Goal: Transaction & Acquisition: Purchase product/service

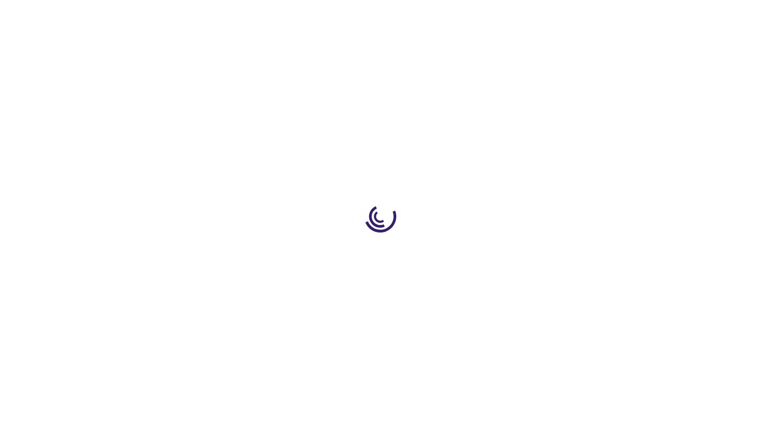
select select "CA"
select select "76"
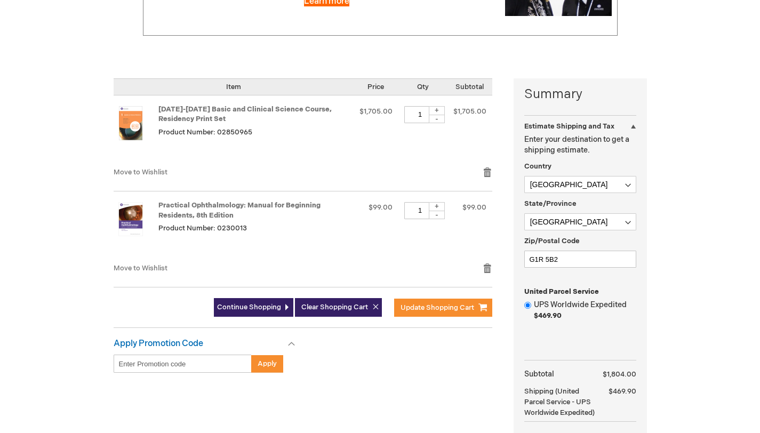
scroll to position [288, 0]
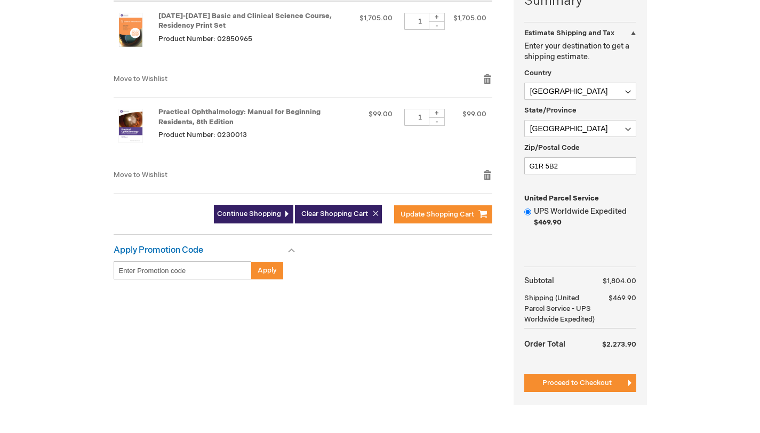
click at [440, 118] on div "+" at bounding box center [437, 113] width 16 height 9
type input "3"
click at [424, 219] on span "Update Shopping Cart" at bounding box center [438, 214] width 74 height 9
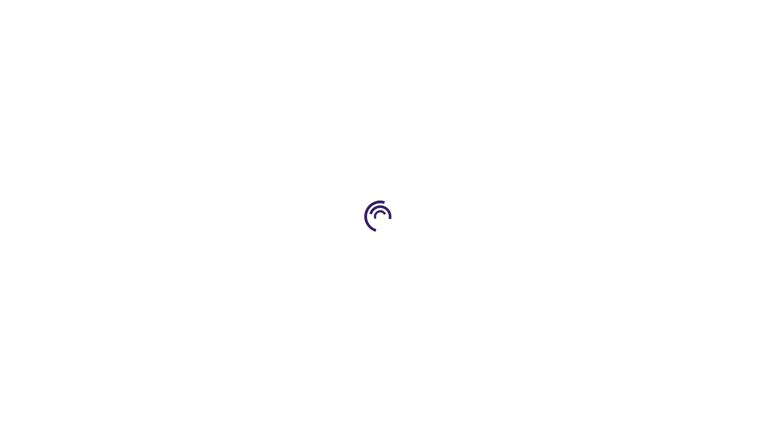
select select "CA"
select select "76"
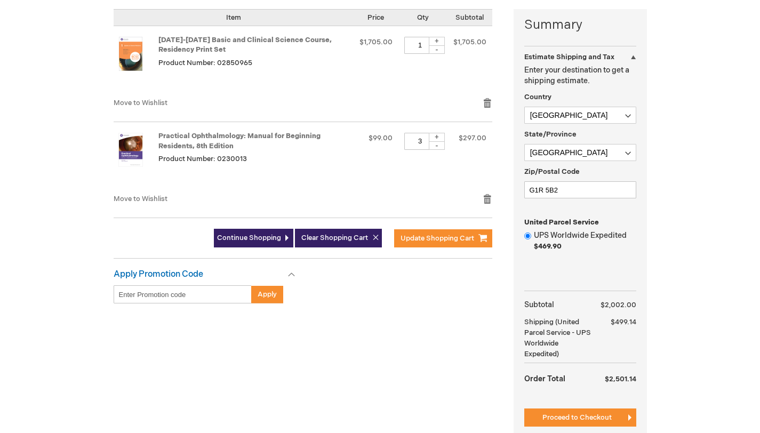
scroll to position [268, 0]
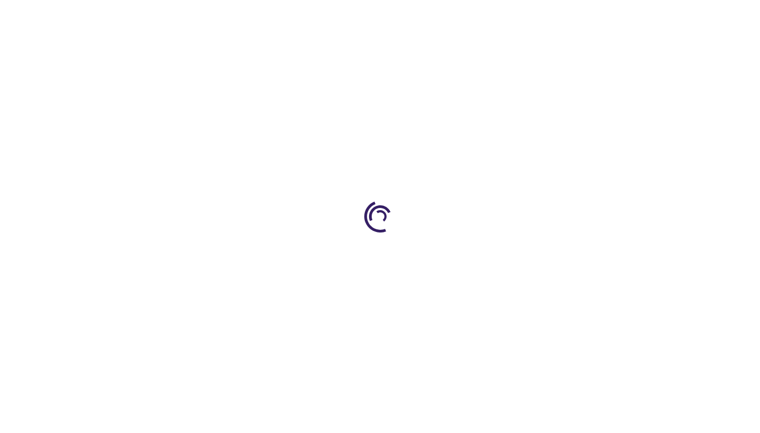
select select "CA"
select select "76"
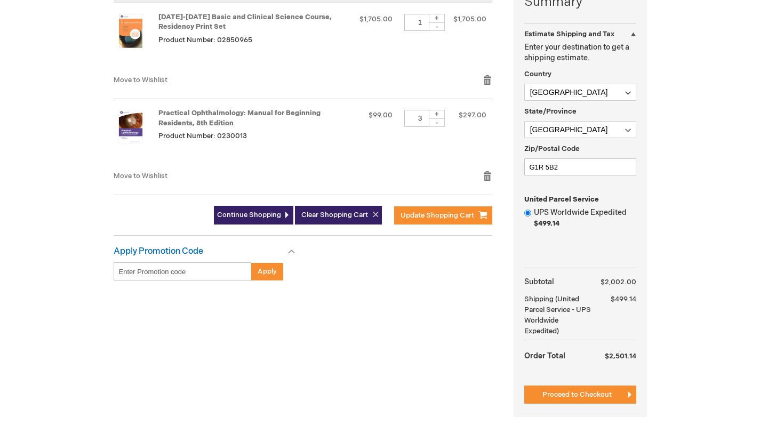
scroll to position [285, 0]
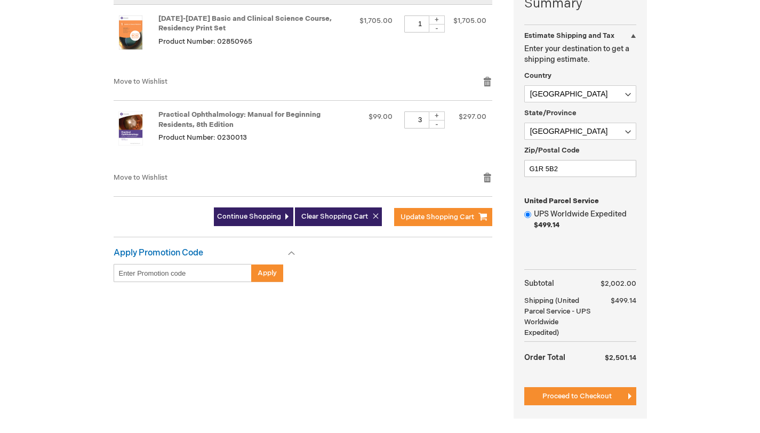
click at [440, 129] on div "-" at bounding box center [437, 124] width 16 height 9
type input "2"
click at [444, 221] on span "Update Shopping Cart" at bounding box center [438, 217] width 74 height 9
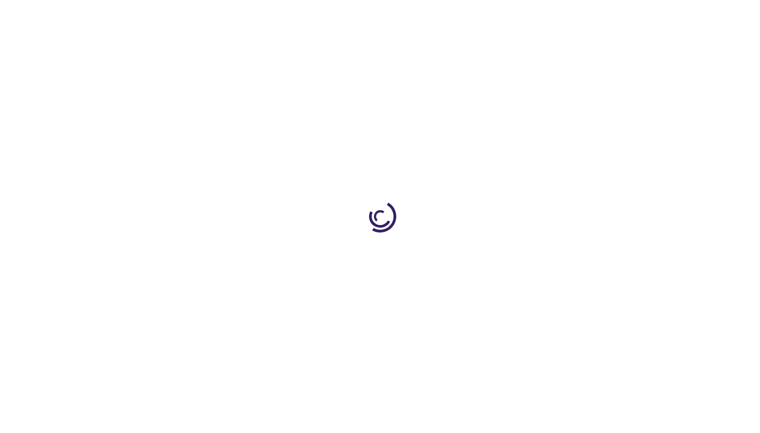
select select "CA"
select select "76"
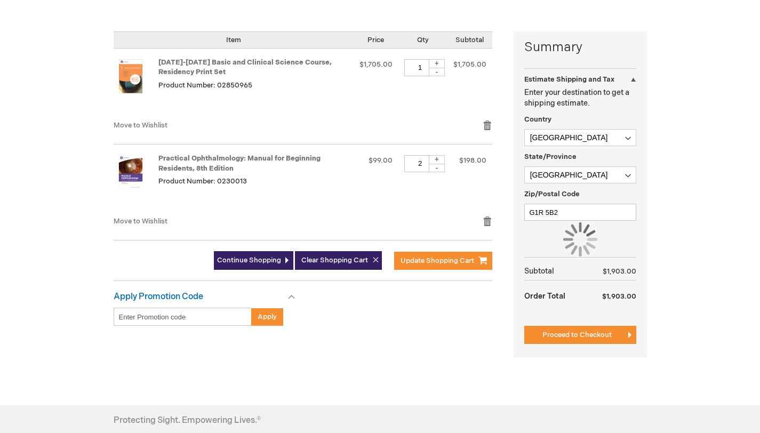
scroll to position [253, 0]
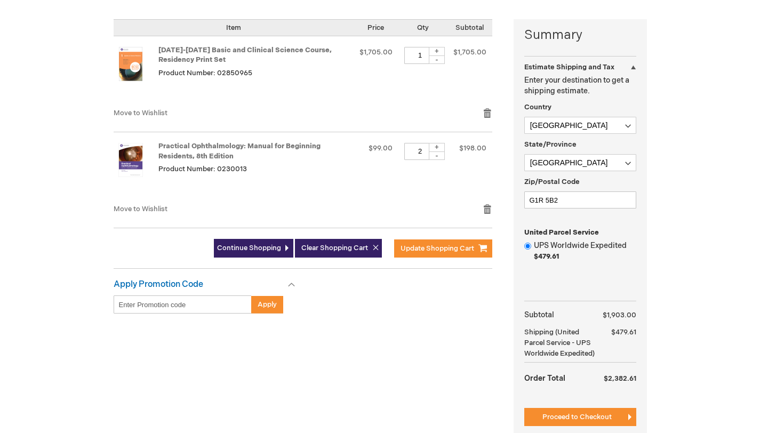
click at [440, 160] on div "-" at bounding box center [437, 156] width 16 height 9
type input "1"
click at [432, 253] on span "Update Shopping Cart" at bounding box center [438, 248] width 74 height 9
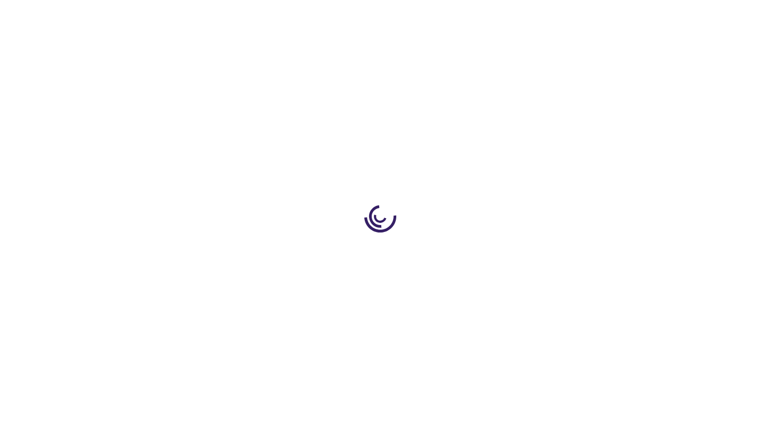
select select "CA"
select select "76"
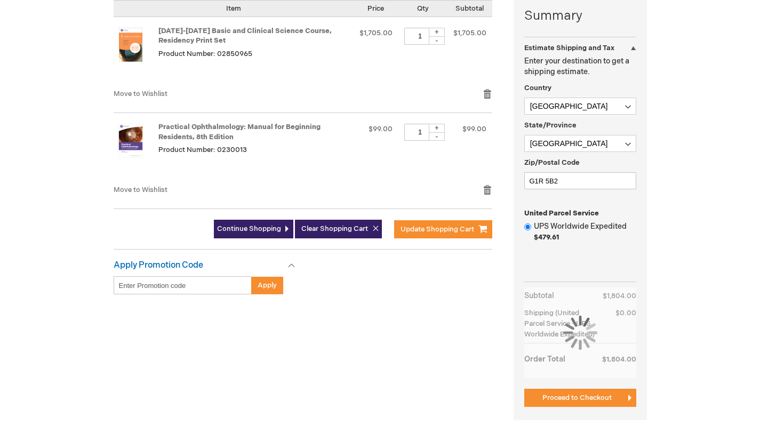
scroll to position [289, 0]
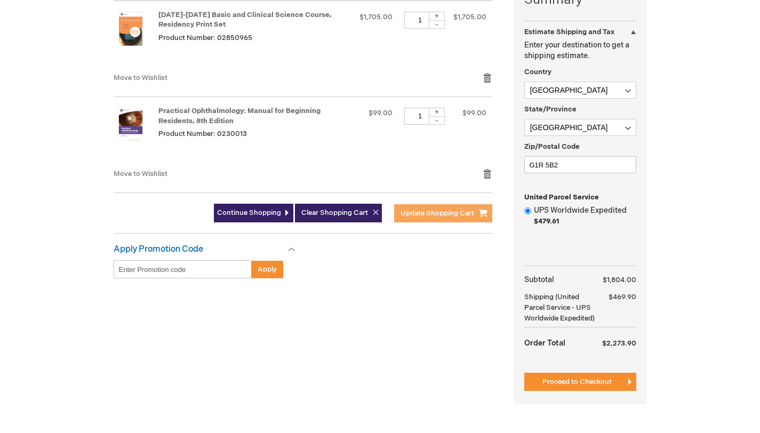
click at [466, 223] on button "Update Shopping Cart" at bounding box center [443, 213] width 98 height 18
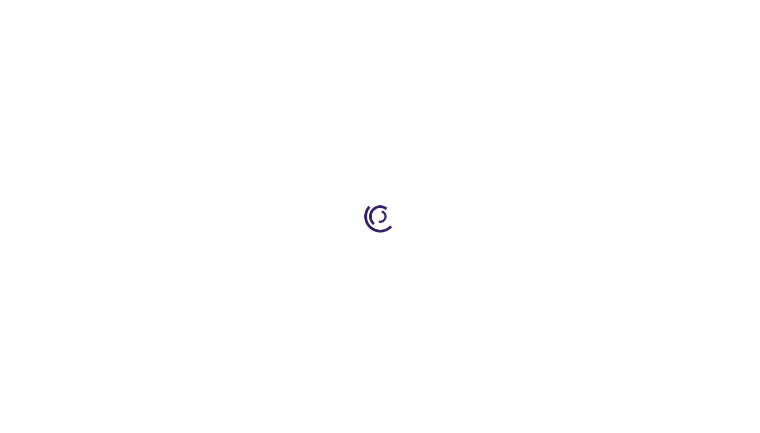
select select "CA"
select select "76"
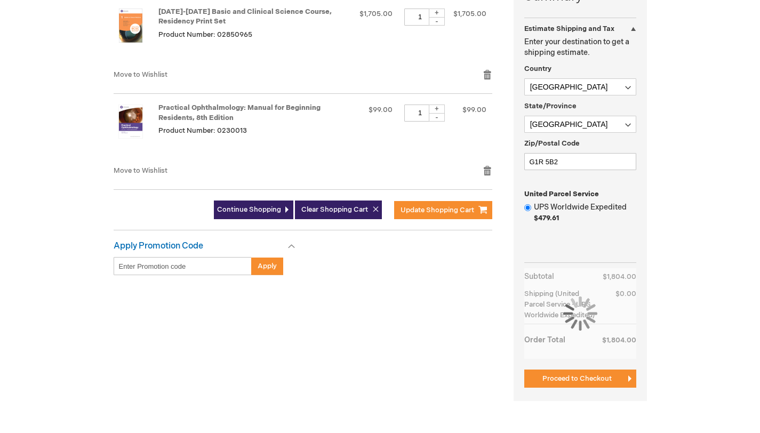
scroll to position [296, 0]
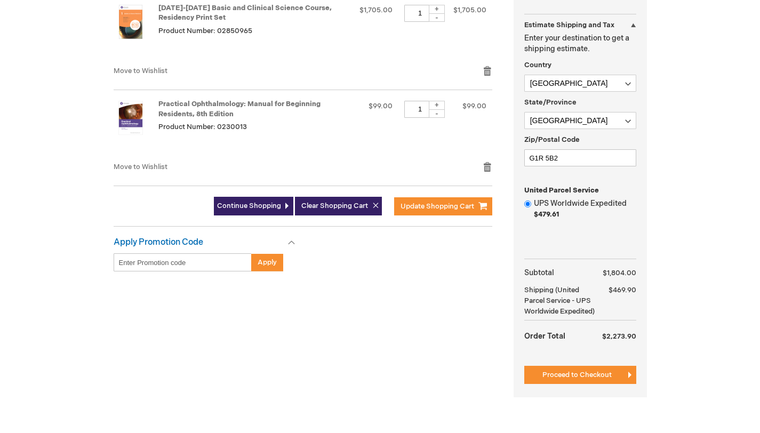
click at [435, 110] on div "+" at bounding box center [437, 105] width 16 height 9
type input "2"
click at [435, 216] on button "Update Shopping Cart" at bounding box center [443, 206] width 98 height 18
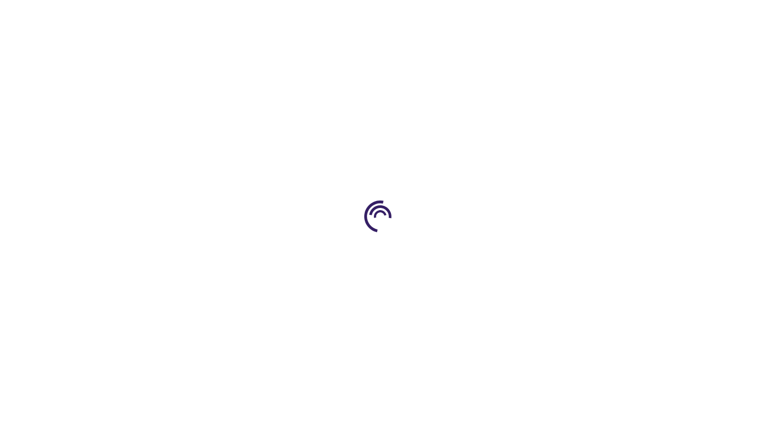
select select "CA"
select select "76"
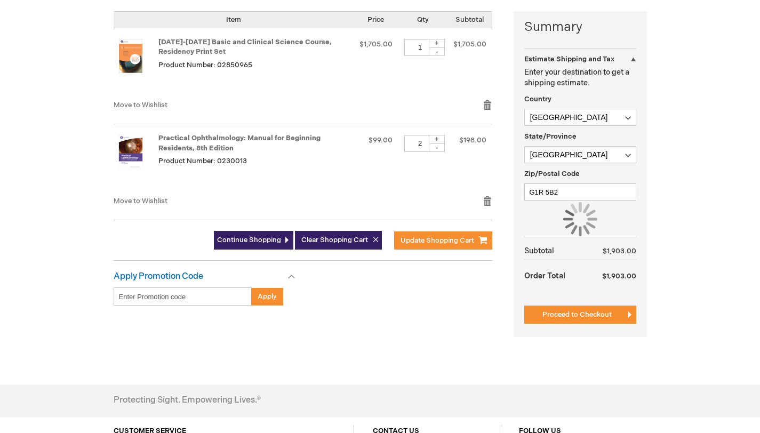
scroll to position [295, 0]
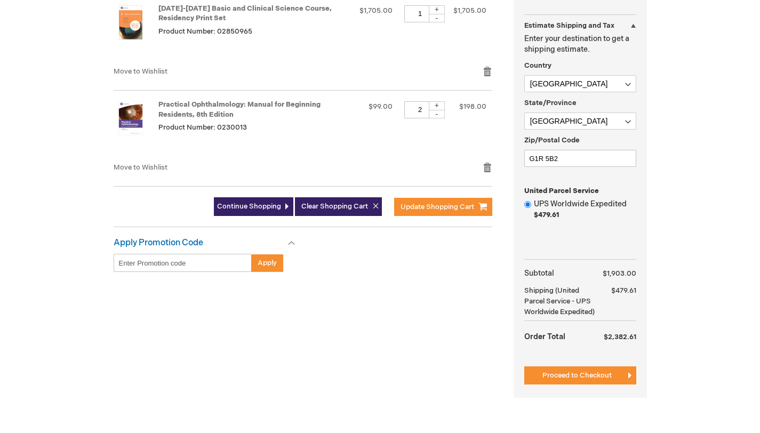
click at [438, 110] on div "+" at bounding box center [437, 105] width 16 height 9
type input "3"
click at [431, 211] on span "Update Shopping Cart" at bounding box center [438, 207] width 74 height 9
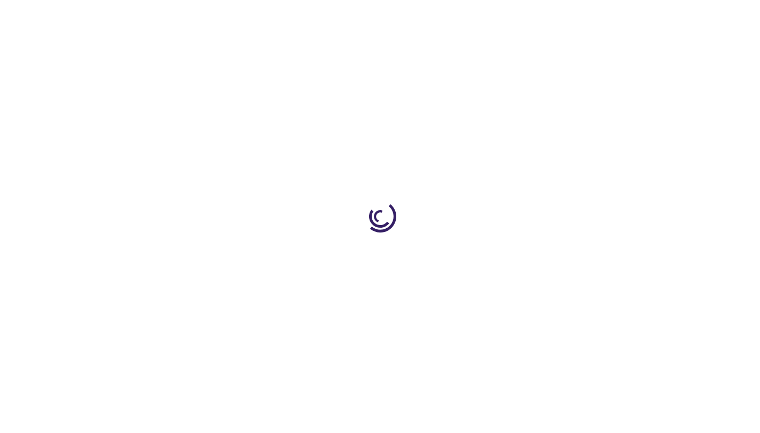
select select "CA"
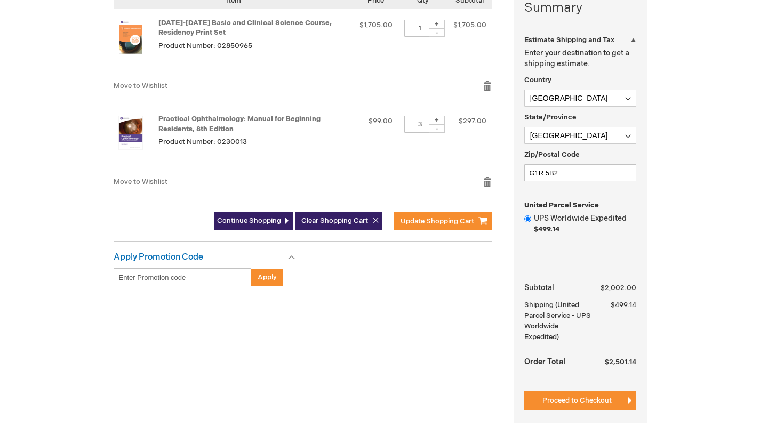
scroll to position [279, 0]
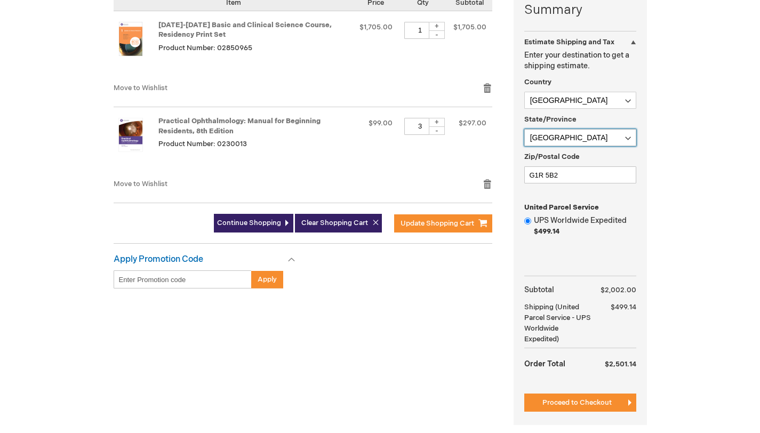
click at [580, 146] on select "Please select a region, state or province. [GEOGRAPHIC_DATA] [GEOGRAPHIC_DATA] …" at bounding box center [581, 137] width 112 height 17
select select "74"
click at [525, 146] on select "Please select a region, state or province. [GEOGRAPHIC_DATA] [GEOGRAPHIC_DATA] …" at bounding box center [581, 137] width 112 height 17
click at [553, 184] on input "G1R 5B2" at bounding box center [581, 174] width 112 height 17
click at [552, 184] on input "G1R 5B2" at bounding box center [581, 174] width 112 height 17
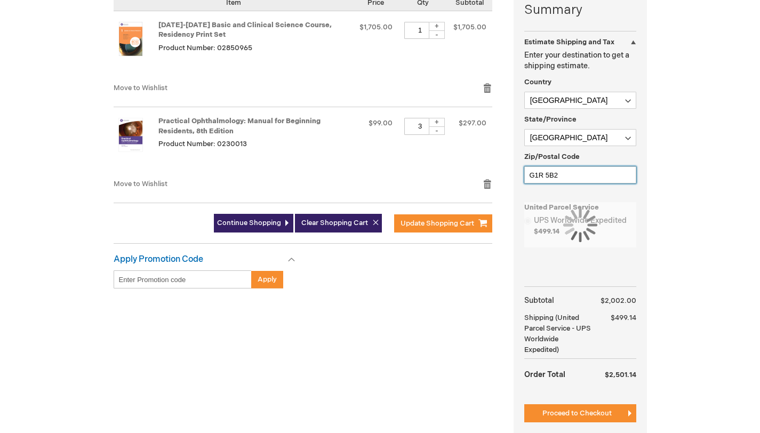
click at [552, 184] on input "G1R 5B2" at bounding box center [581, 174] width 112 height 17
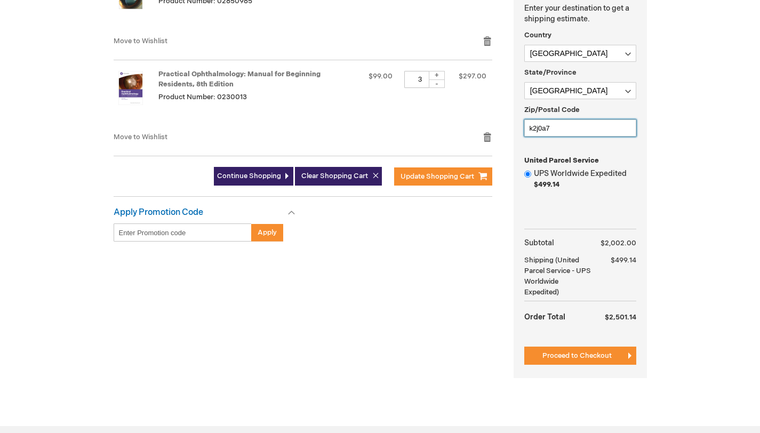
scroll to position [320, 0]
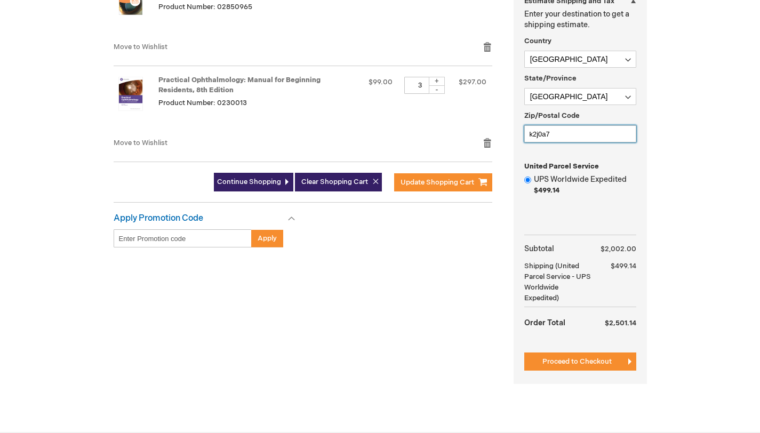
type input "k2j0a7"
